Goal: Task Accomplishment & Management: Use online tool/utility

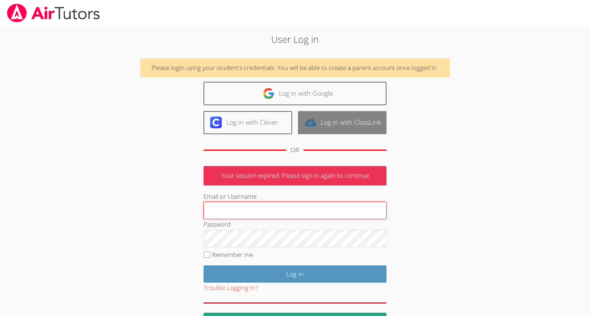
type input "[EMAIL_ADDRESS][DOMAIN_NAME]"
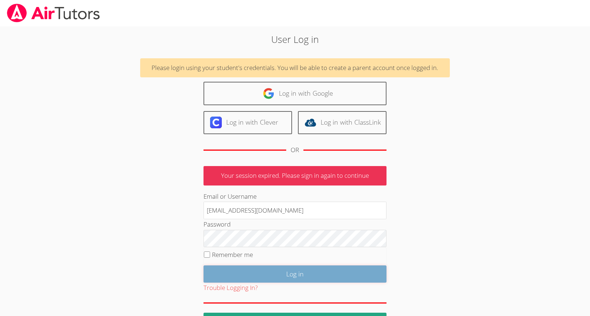
click at [329, 272] on input "Log in" at bounding box center [295, 273] width 183 height 17
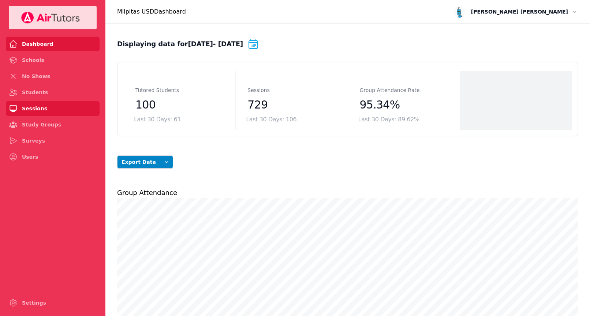
click at [51, 104] on link "Sessions" at bounding box center [53, 108] width 94 height 15
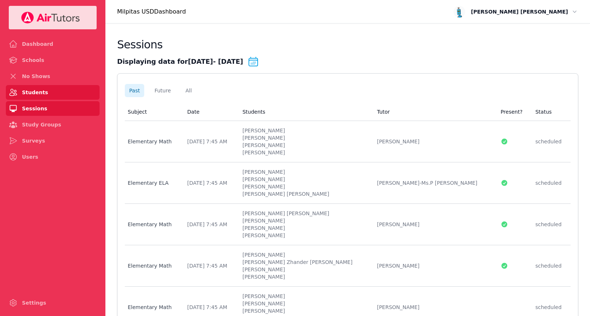
click at [49, 94] on link "Students" at bounding box center [53, 92] width 94 height 15
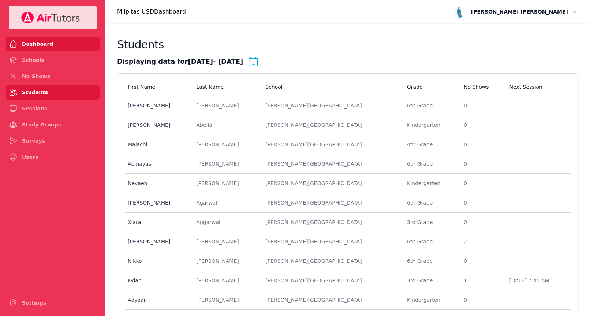
click at [65, 46] on link "Dashboard" at bounding box center [53, 44] width 94 height 15
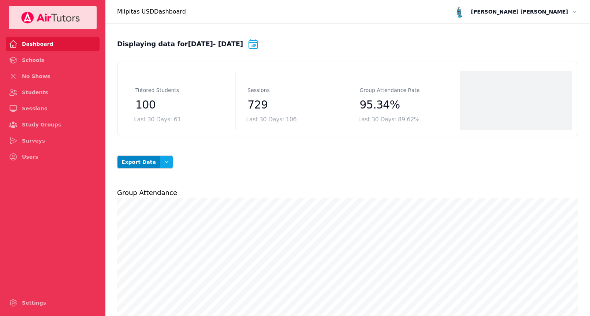
click at [163, 163] on icon "button" at bounding box center [166, 161] width 7 height 7
click at [155, 189] on button "Students" at bounding box center [153, 192] width 41 height 13
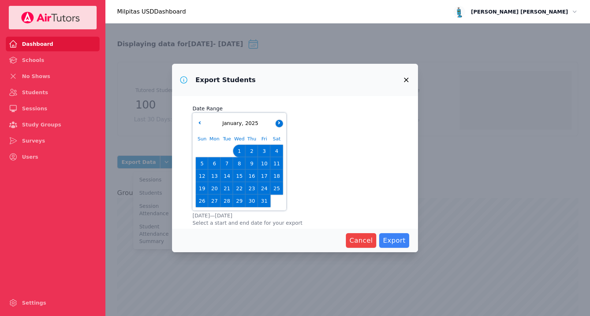
click at [282, 124] on button "button" at bounding box center [279, 123] width 7 height 7
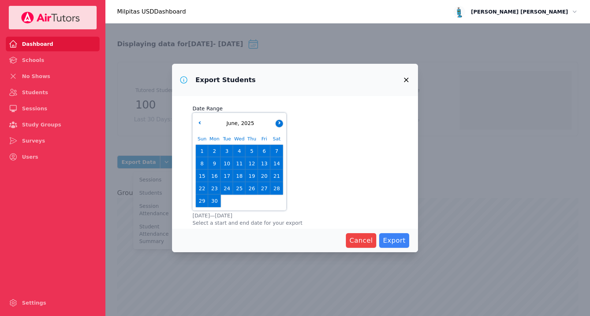
click at [282, 124] on button "button" at bounding box center [279, 123] width 7 height 7
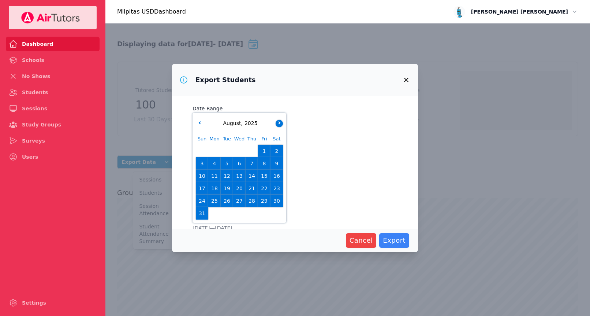
click at [282, 124] on button "button" at bounding box center [279, 123] width 7 height 7
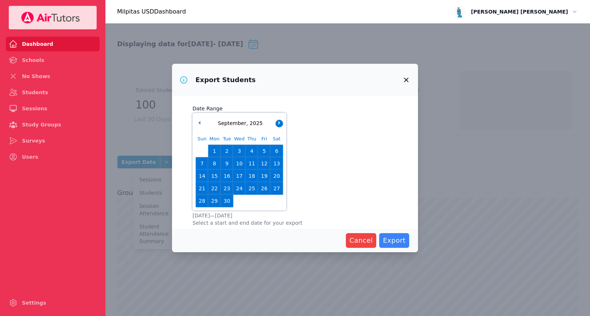
click at [282, 124] on button "button" at bounding box center [279, 123] width 7 height 7
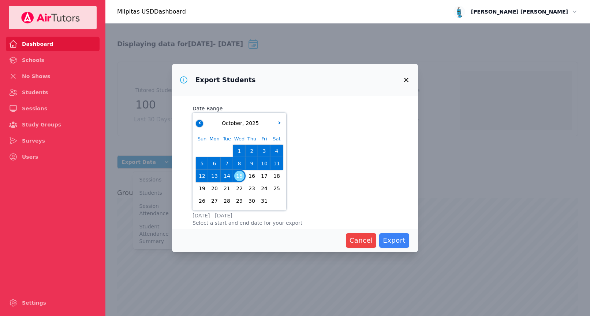
click at [197, 120] on button "button" at bounding box center [199, 123] width 7 height 7
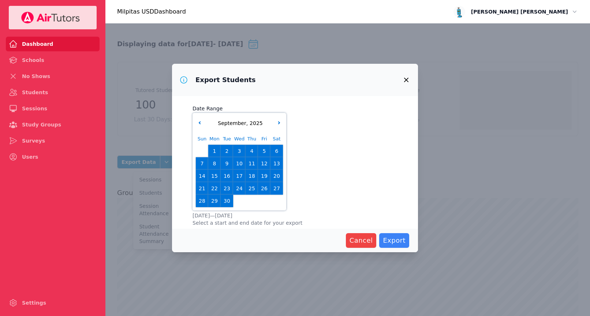
click at [214, 201] on span "29" at bounding box center [214, 200] width 10 height 10
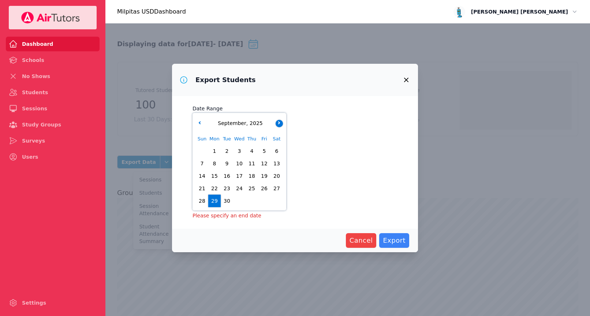
click at [279, 123] on icon "button" at bounding box center [278, 122] width 3 height 3
click at [240, 178] on span "15" at bounding box center [239, 176] width 10 height 10
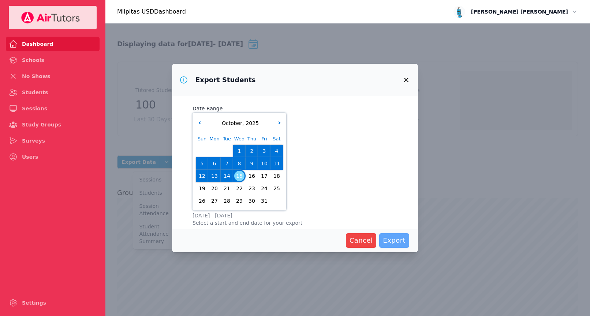
click at [401, 240] on span "Export" at bounding box center [394, 240] width 23 height 10
